Goal: Task Accomplishment & Management: Manage account settings

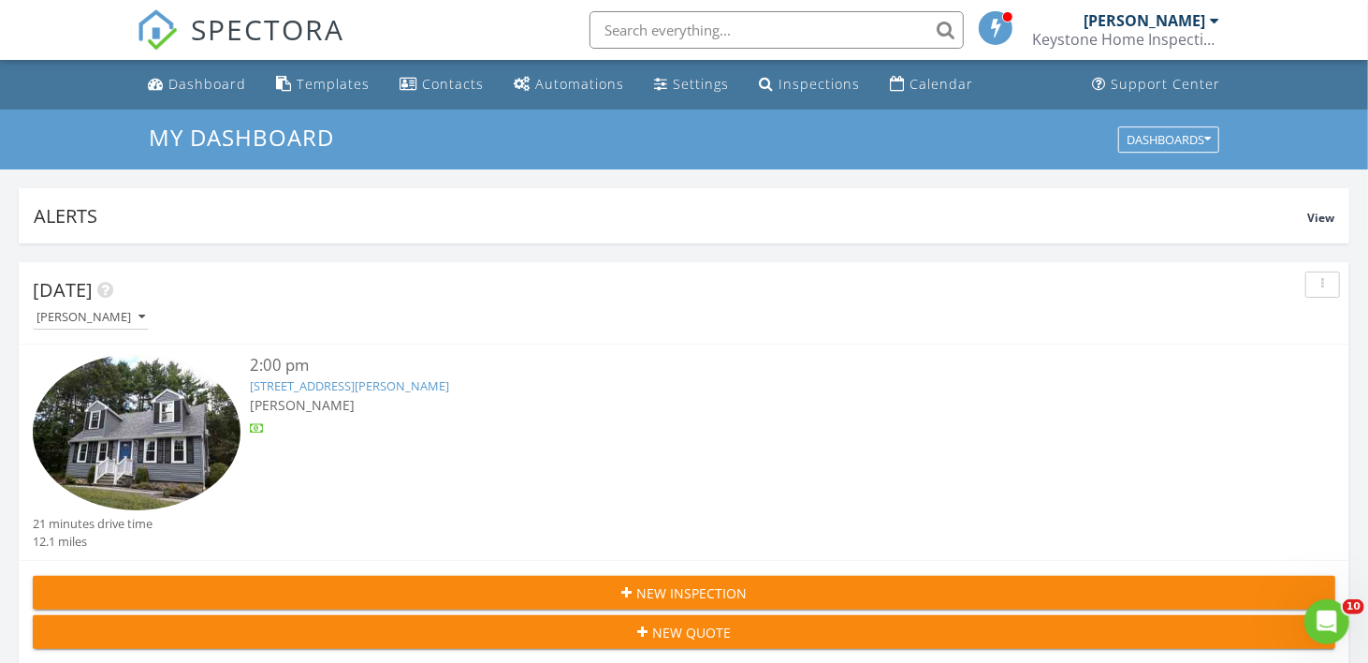
scroll to position [3230, 1398]
click at [405, 392] on link "46 Flanders Rd, Westborough, MA 01581" at bounding box center [349, 385] width 199 height 17
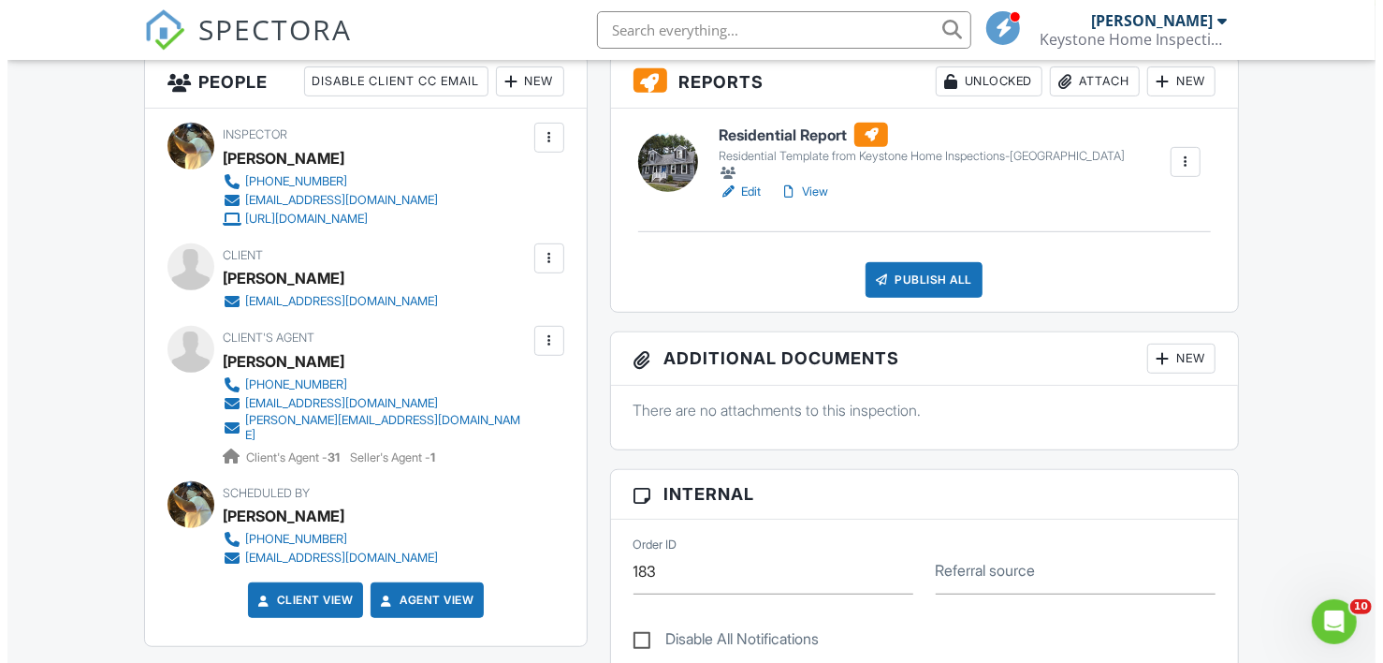
scroll to position [493, 0]
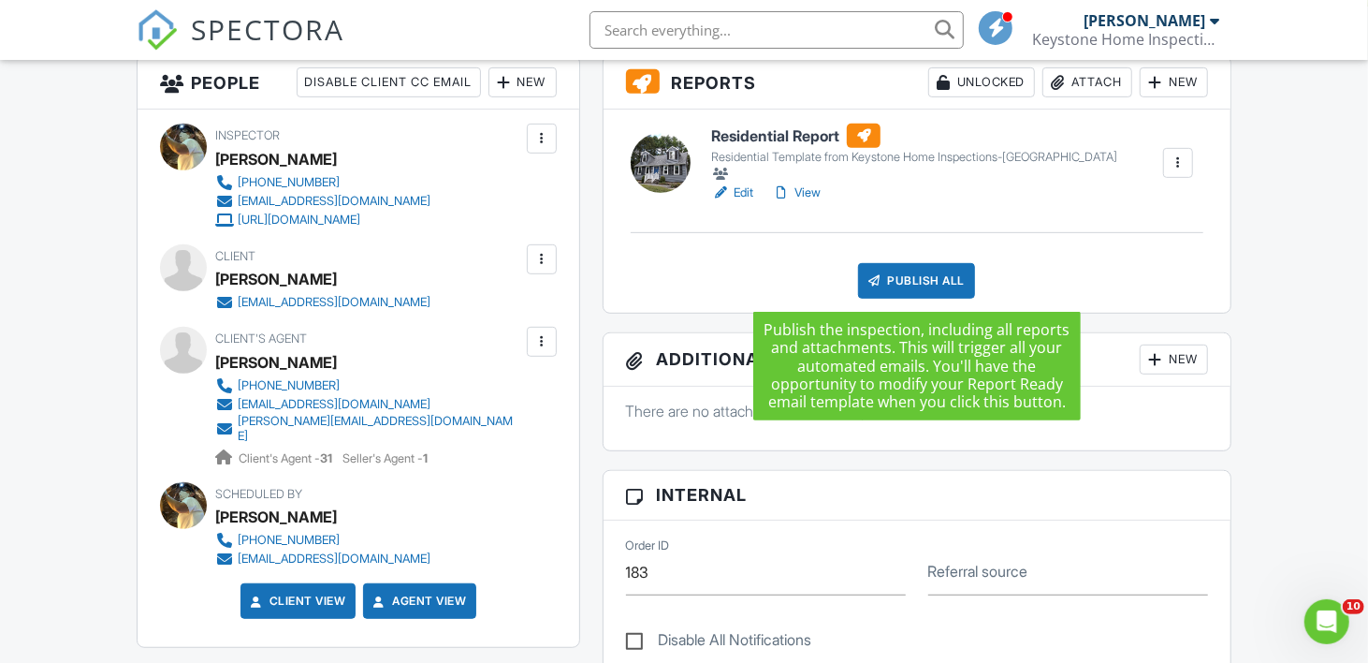
click at [924, 275] on div "Publish All" at bounding box center [916, 281] width 117 height 36
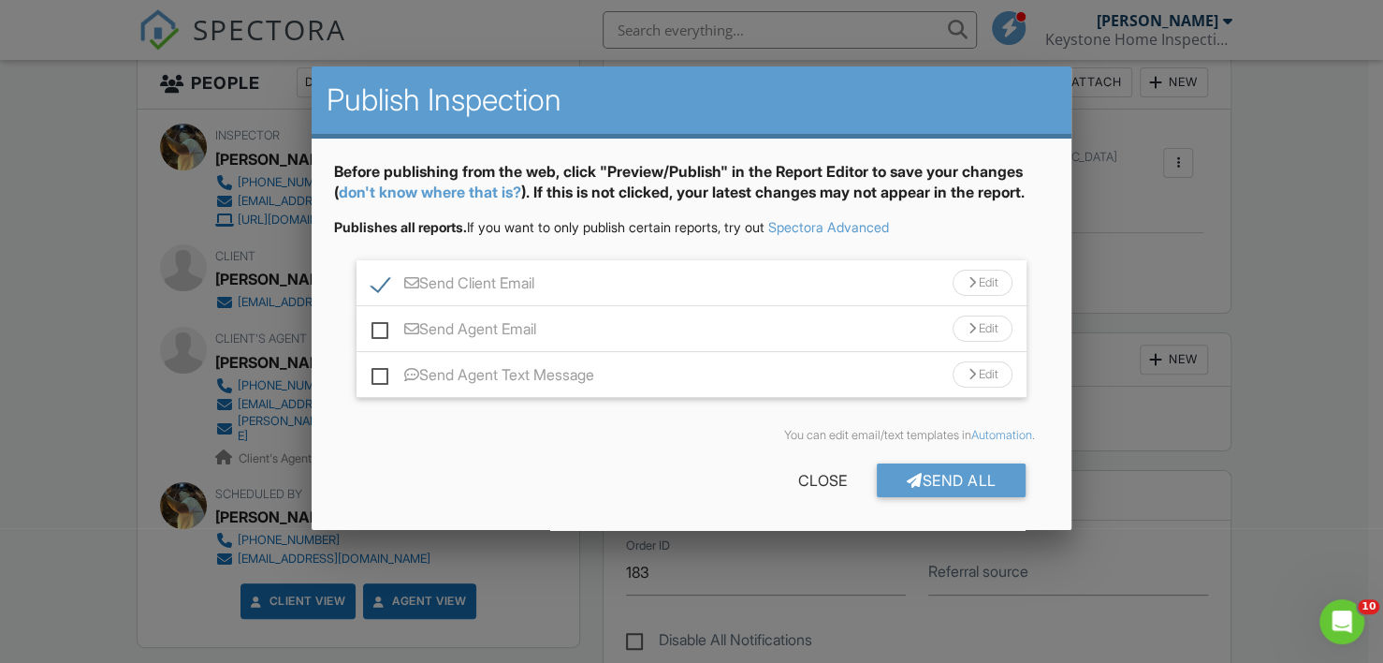
click at [379, 344] on label "Send Agent Email" at bounding box center [454, 331] width 165 height 23
click at [379, 326] on input "Send Agent Email" at bounding box center [378, 320] width 12 height 12
checkbox input "true"
click at [955, 497] on div "Send All" at bounding box center [952, 480] width 150 height 34
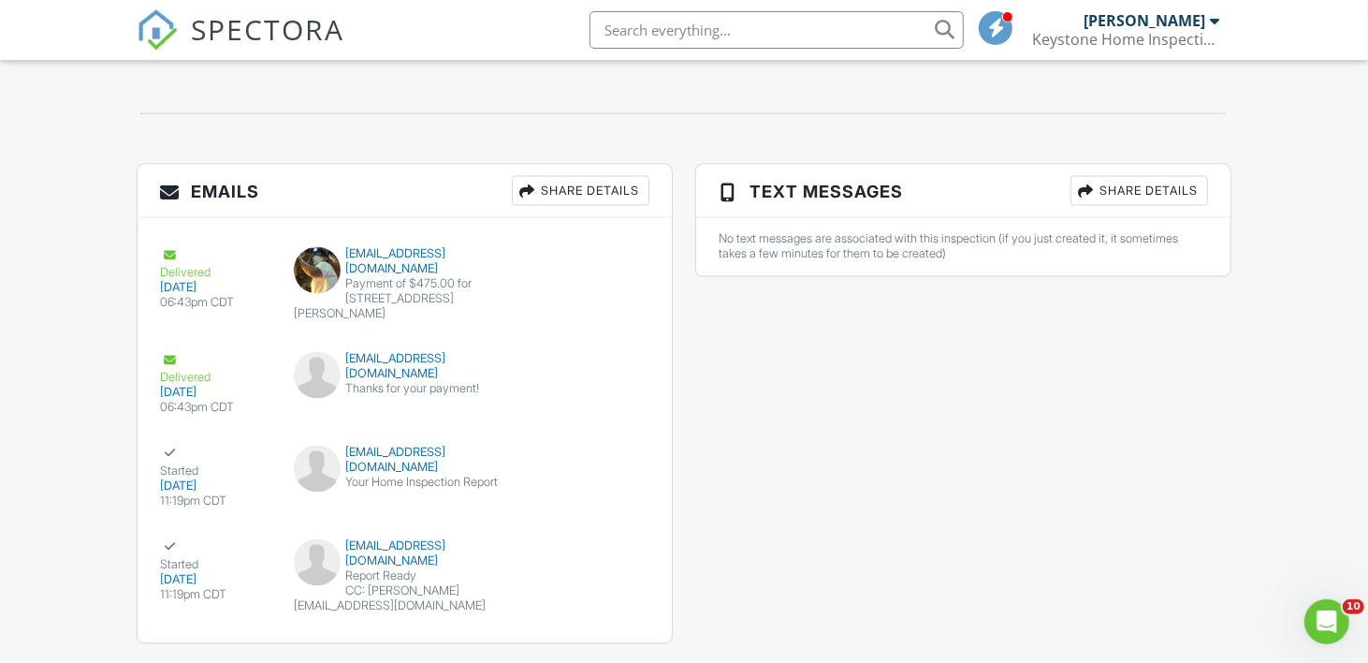
scroll to position [2094, 0]
